Goal: Communication & Community: Answer question/provide support

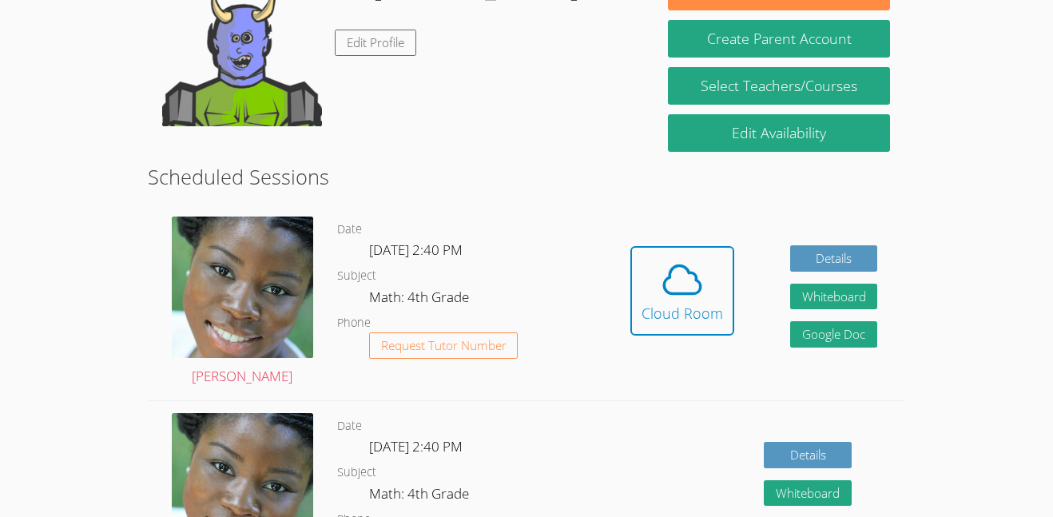
scroll to position [297, 0]
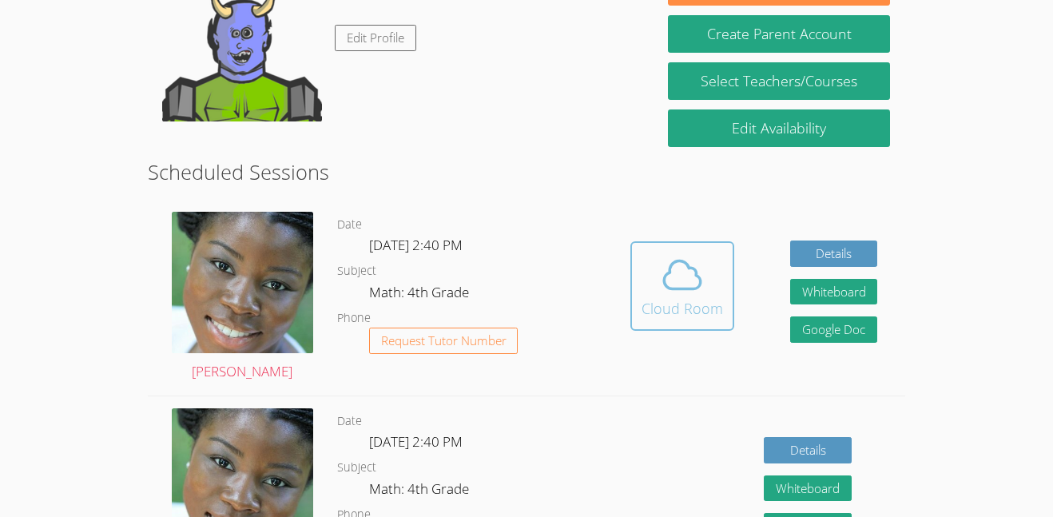
click at [689, 302] on div "Cloud Room" at bounding box center [683, 308] width 82 height 22
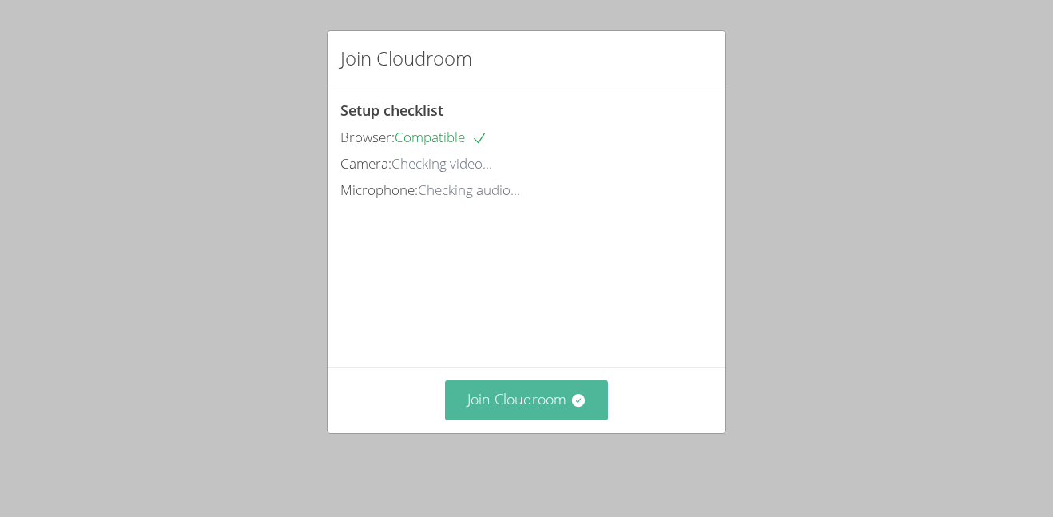
click at [547, 419] on button "Join Cloudroom" at bounding box center [527, 399] width 164 height 39
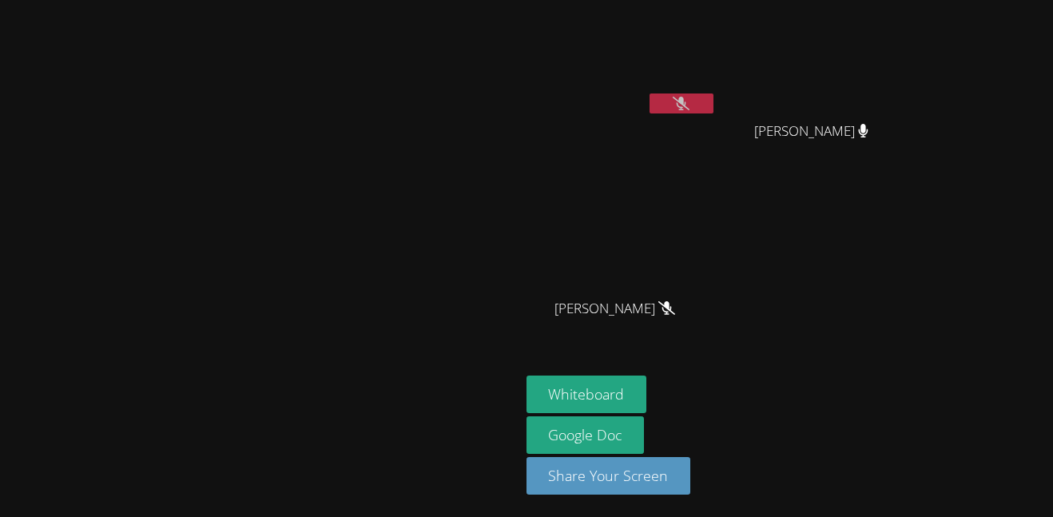
click at [714, 97] on button at bounding box center [682, 104] width 64 height 20
click at [647, 392] on button "Whiteboard" at bounding box center [587, 395] width 121 height 38
click at [714, 102] on button at bounding box center [682, 104] width 64 height 20
click at [714, 98] on button at bounding box center [682, 104] width 64 height 20
click at [714, 105] on button at bounding box center [682, 104] width 64 height 20
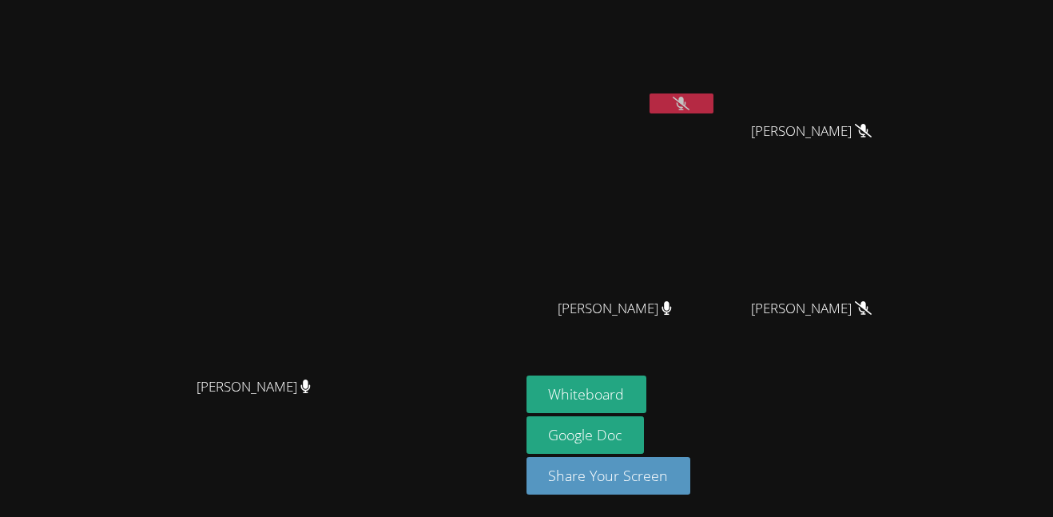
click at [714, 99] on button at bounding box center [682, 104] width 64 height 20
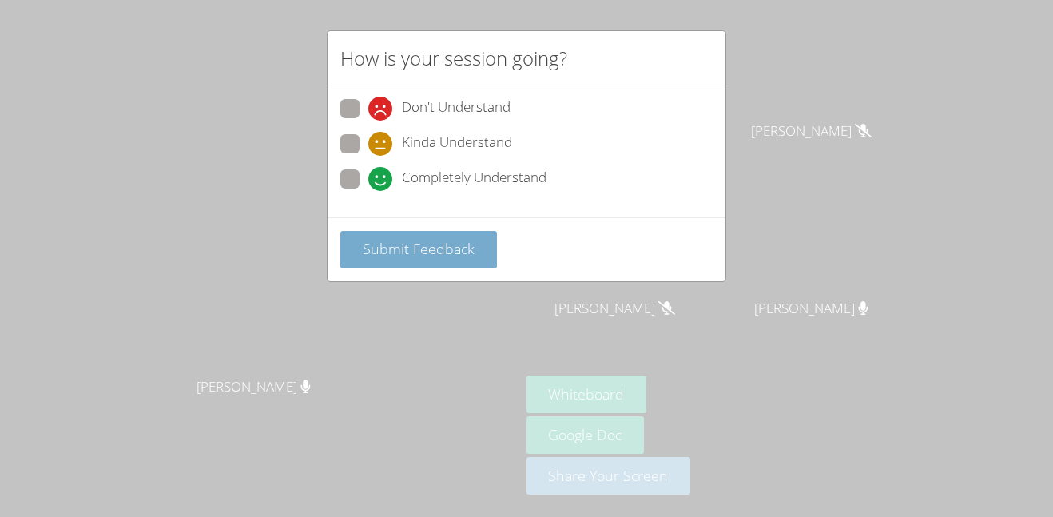
click at [407, 245] on span "Submit Feedback" at bounding box center [419, 248] width 112 height 19
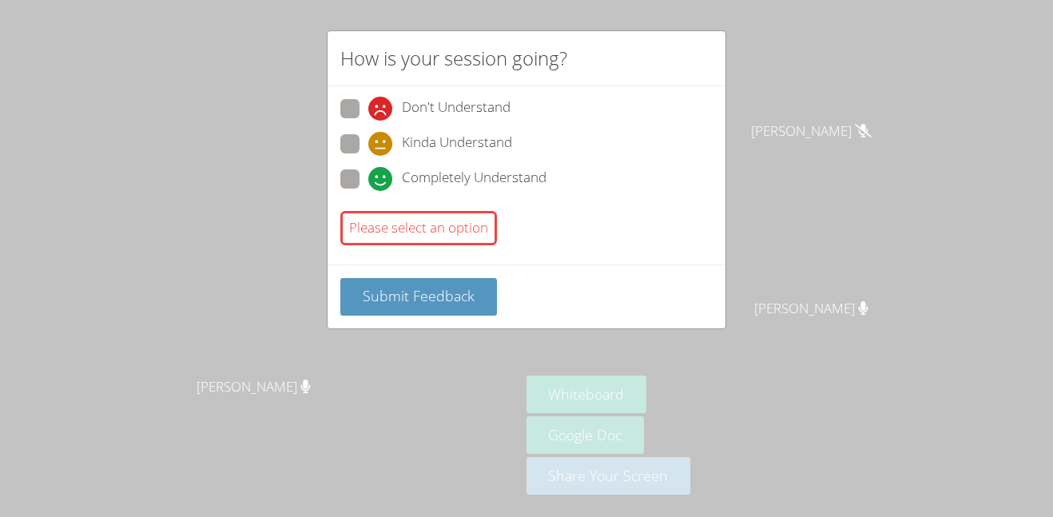
click at [368, 191] on span at bounding box center [368, 191] width 0 height 0
click at [368, 175] on input "Completely Understand" at bounding box center [375, 176] width 14 height 14
radio input "true"
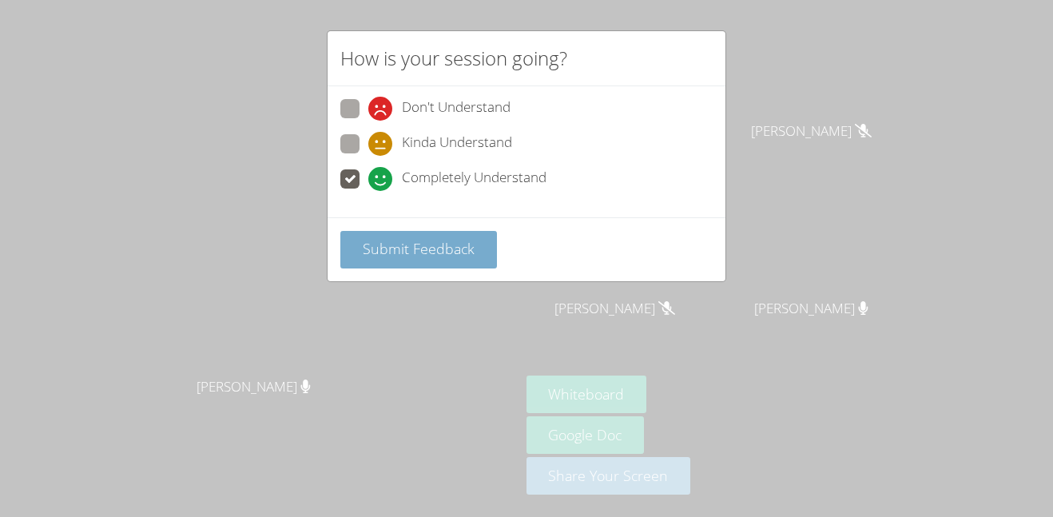
click at [420, 252] on span "Submit Feedback" at bounding box center [419, 248] width 112 height 19
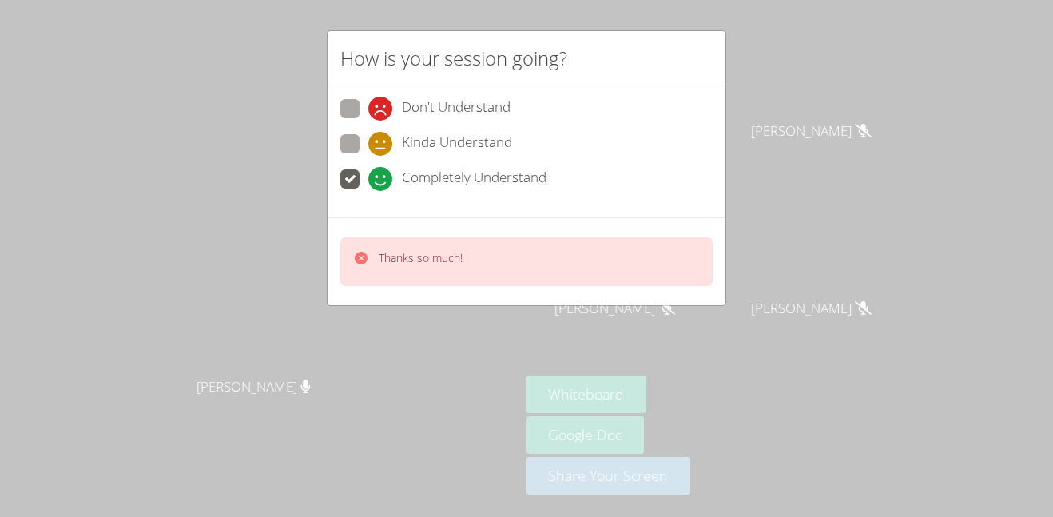
click at [799, 108] on div "How is your session going? Don't Understand Kinda Understand Completely Underst…" at bounding box center [526, 258] width 1053 height 517
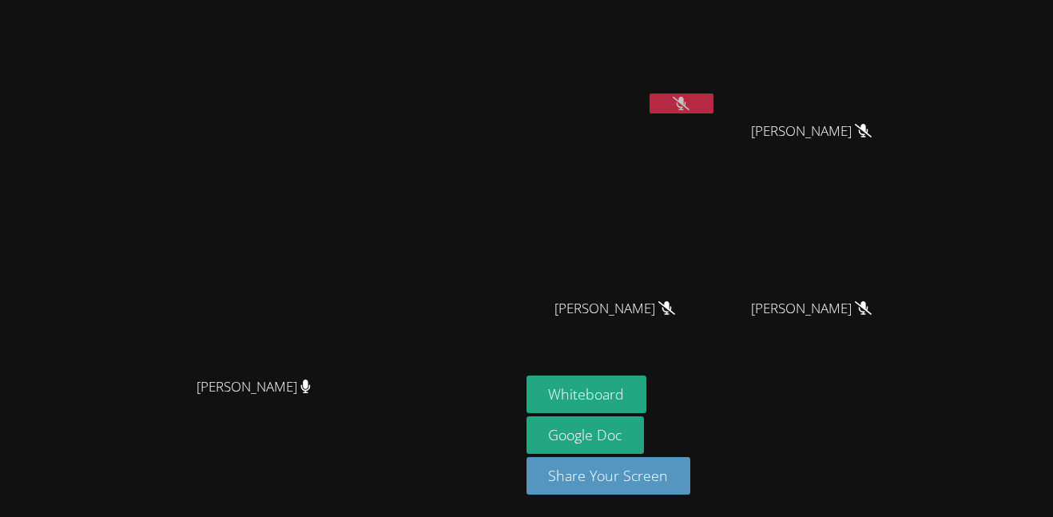
click at [358, 260] on video at bounding box center [260, 226] width 240 height 285
click at [690, 102] on icon at bounding box center [681, 104] width 17 height 14
click at [714, 97] on button at bounding box center [682, 104] width 64 height 20
click at [690, 98] on icon at bounding box center [681, 104] width 17 height 14
click at [687, 102] on icon at bounding box center [682, 104] width 10 height 14
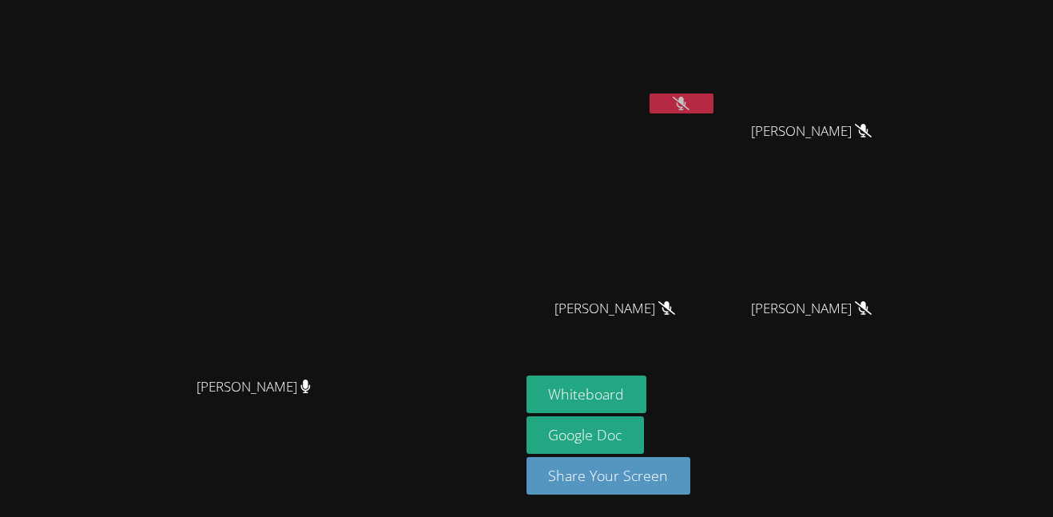
click at [714, 111] on button at bounding box center [682, 104] width 64 height 20
